Goal: Check status

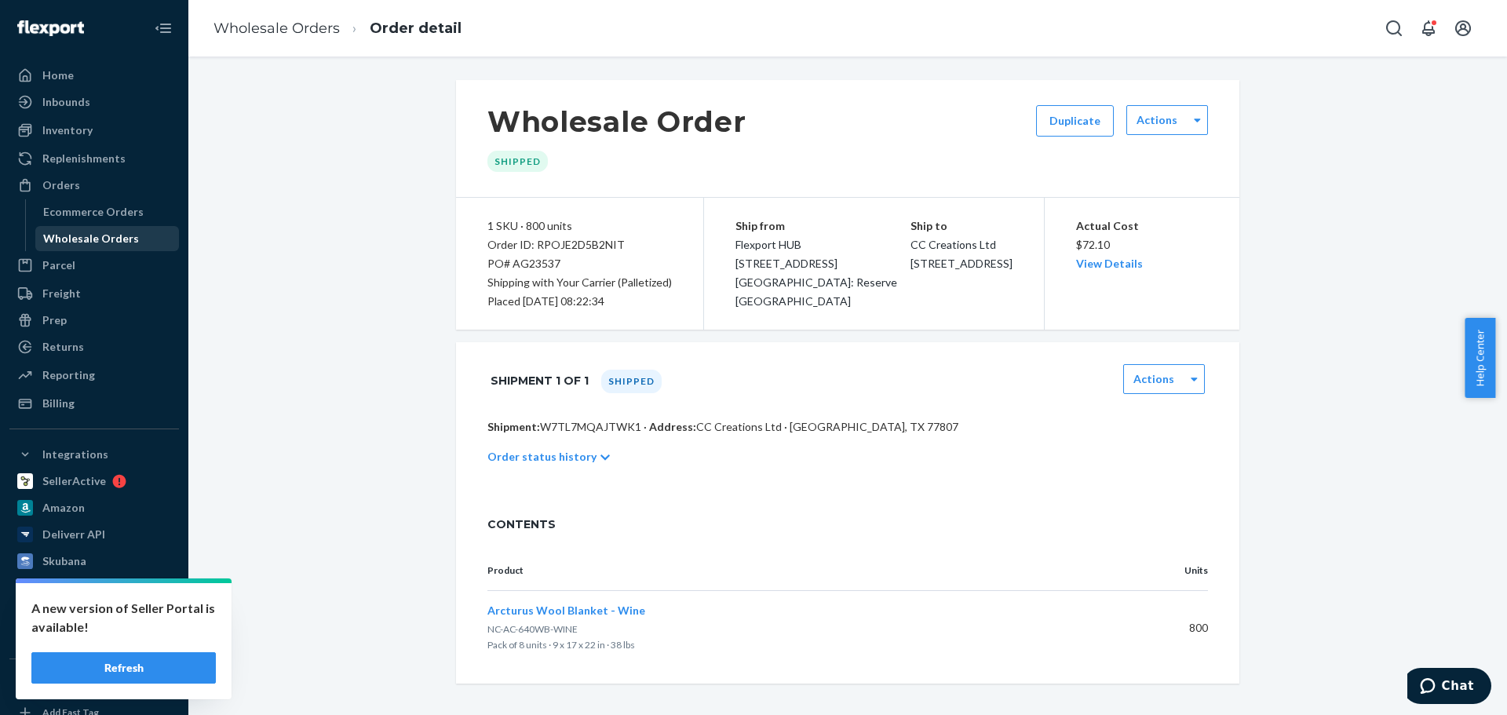
click at [55, 248] on div "Wholesale Orders" at bounding box center [107, 239] width 141 height 22
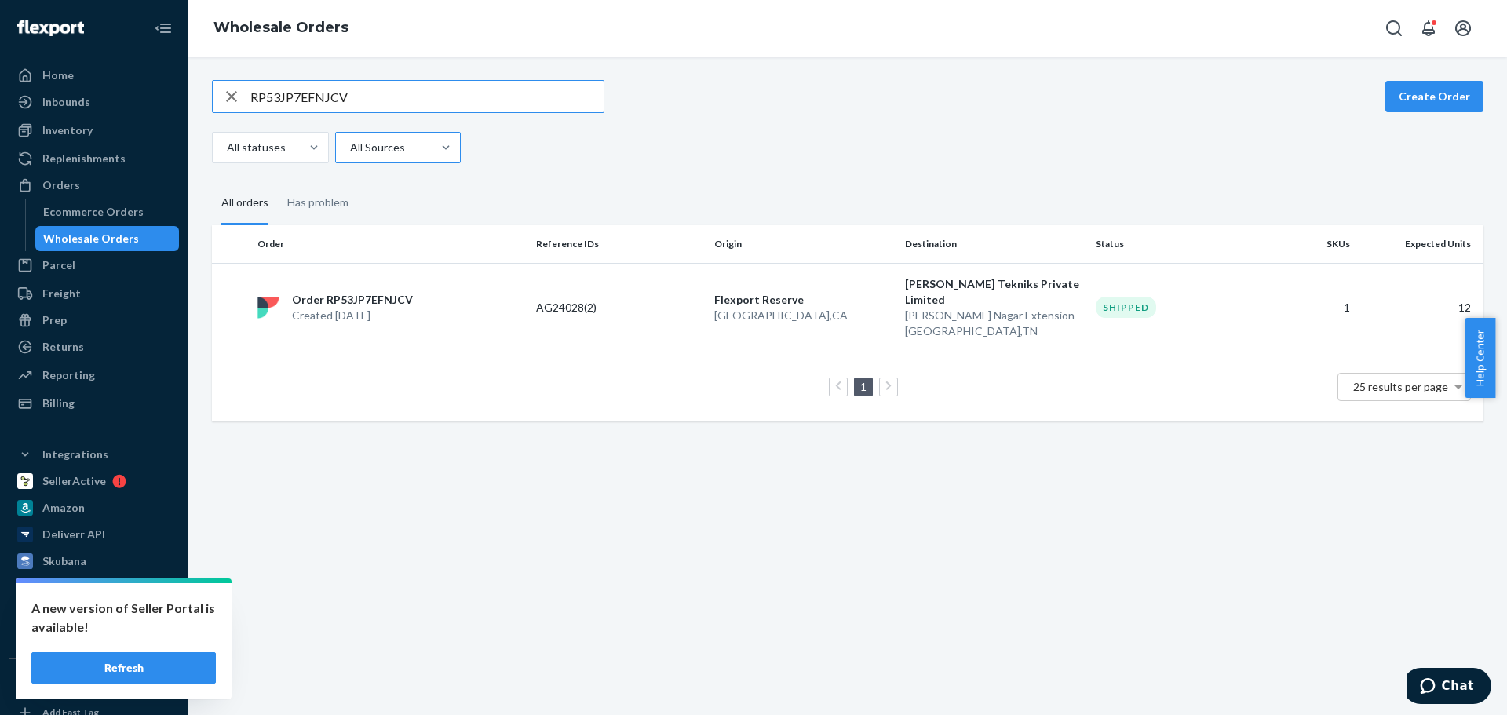
type input "RP53JP7EFNJCV"
click at [437, 292] on div "Order RP53JP7EFNJCV Created Aug 19, 2025" at bounding box center [390, 307] width 279 height 31
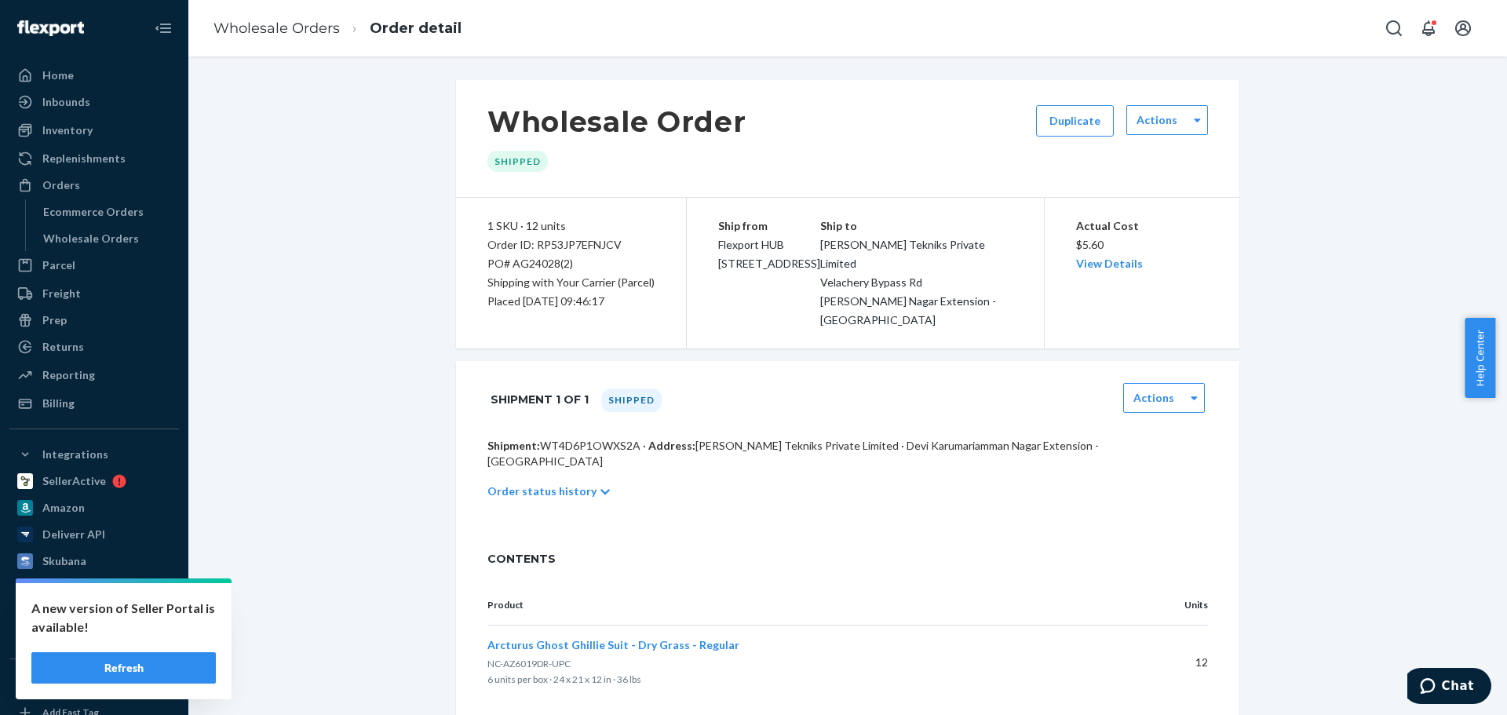
click at [154, 669] on button "Refresh" at bounding box center [123, 667] width 184 height 31
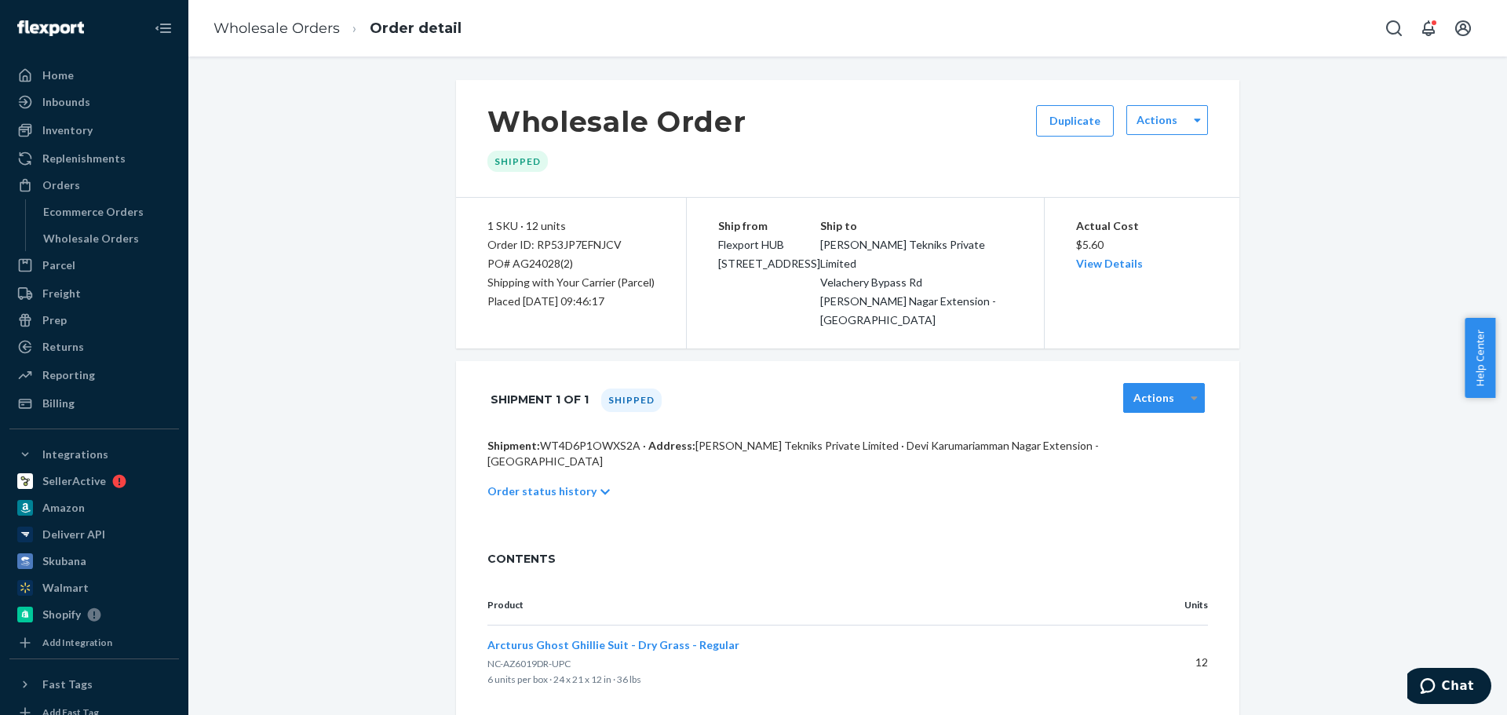
click at [1184, 386] on div at bounding box center [1194, 398] width 20 height 24
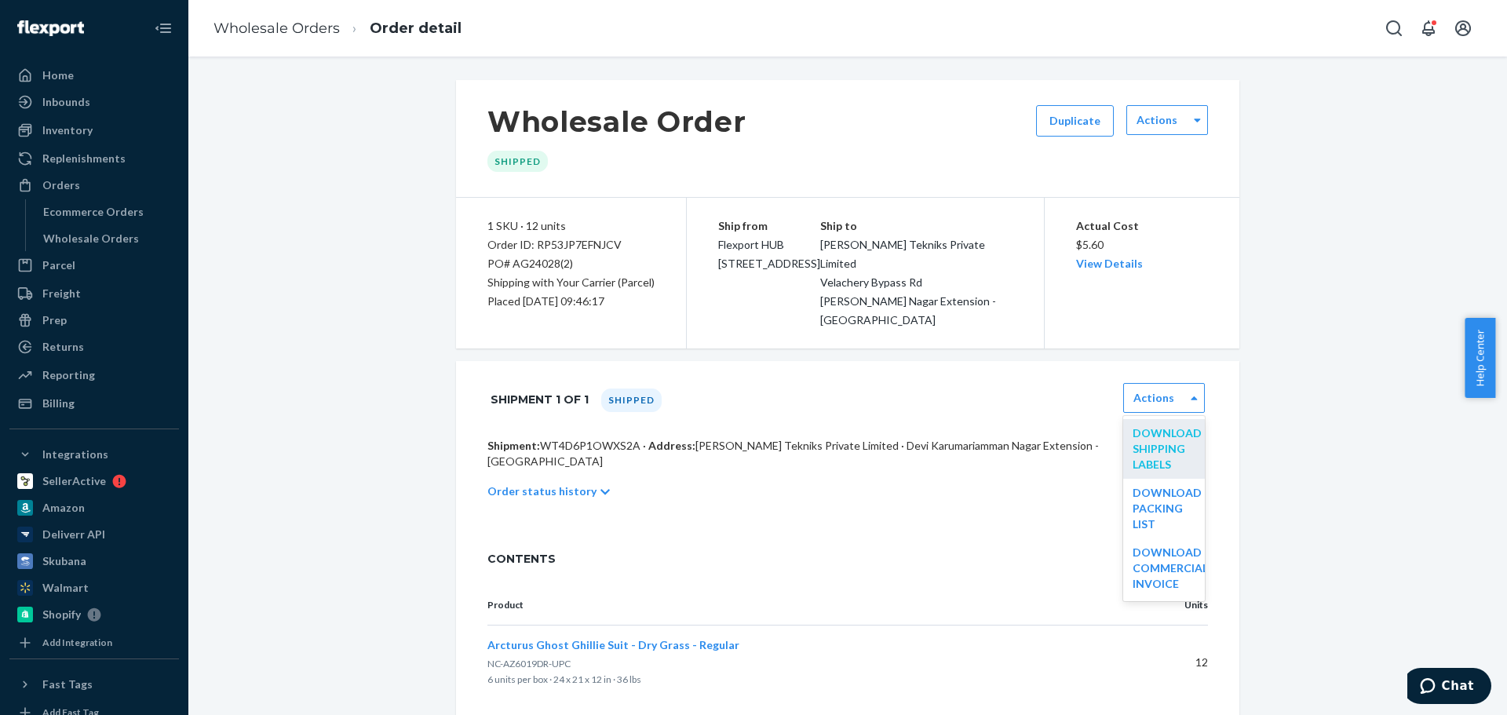
click at [1172, 430] on link "Download Shipping Labels" at bounding box center [1167, 448] width 69 height 45
